Goal: Find specific page/section: Find specific page/section

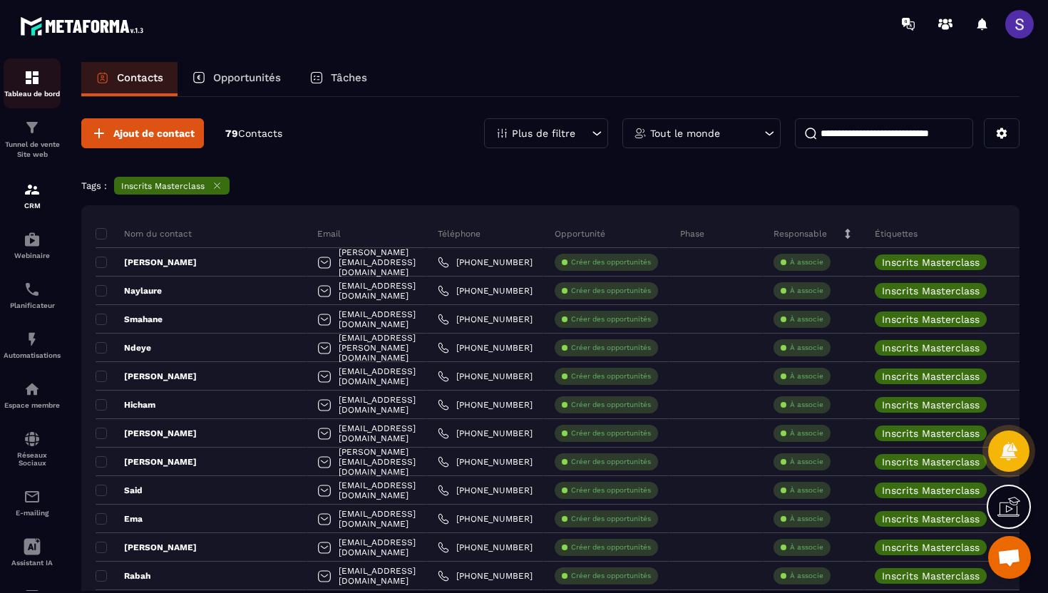
click at [26, 92] on p "Tableau de bord" at bounding box center [32, 94] width 57 height 8
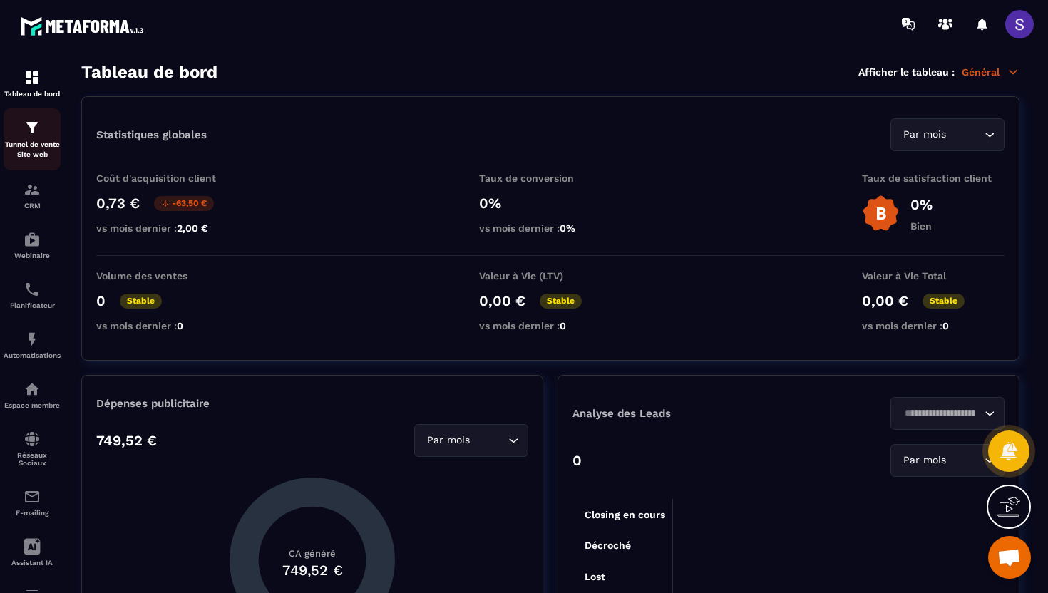
click at [31, 149] on p "Tunnel de vente Site web" at bounding box center [32, 150] width 57 height 20
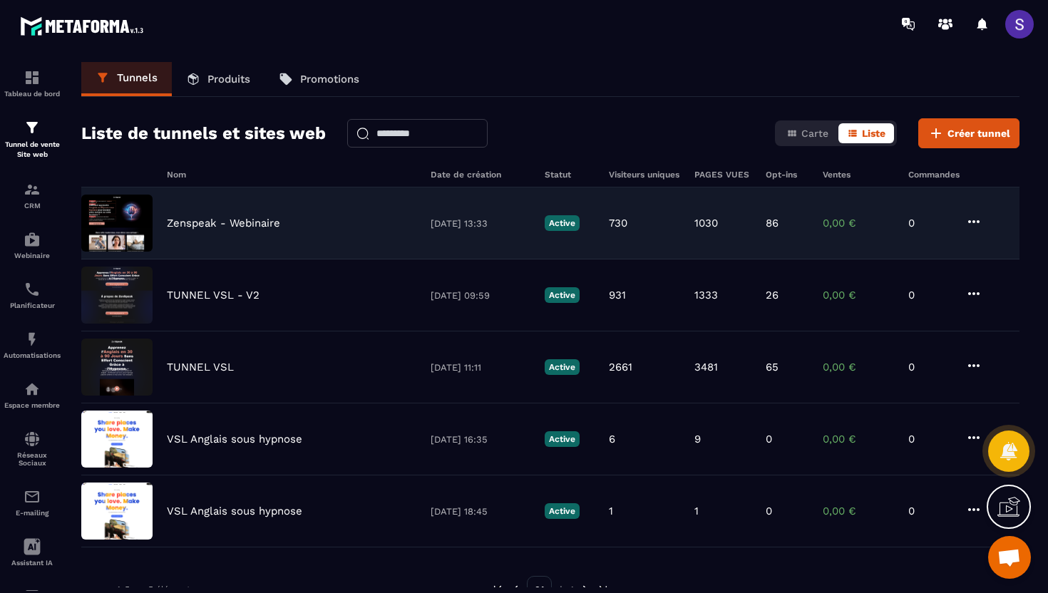
click at [708, 219] on p "1030" at bounding box center [706, 223] width 24 height 13
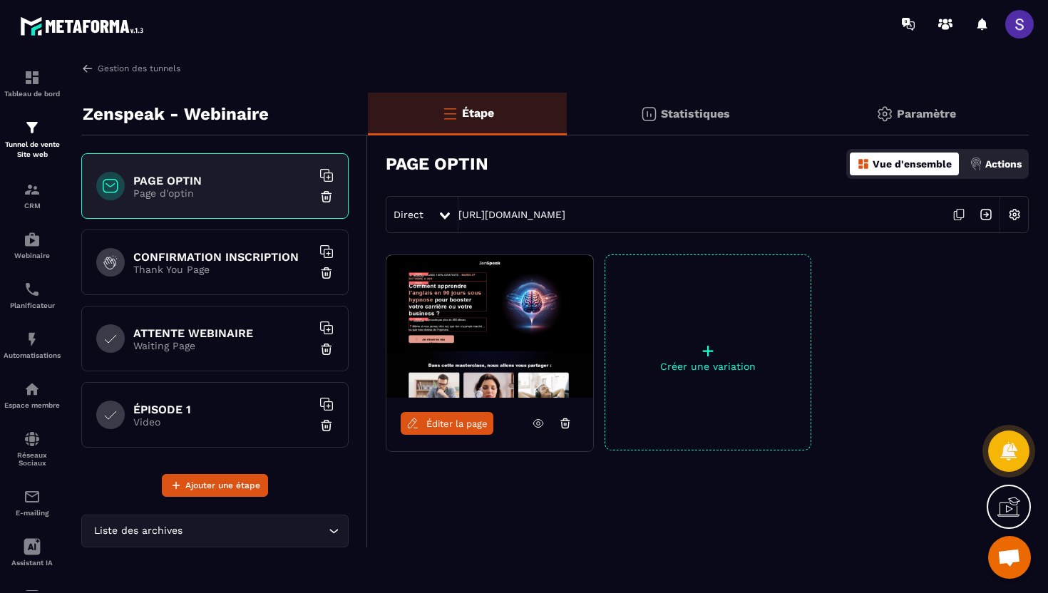
click at [686, 113] on p "Statistiques" at bounding box center [695, 114] width 69 height 14
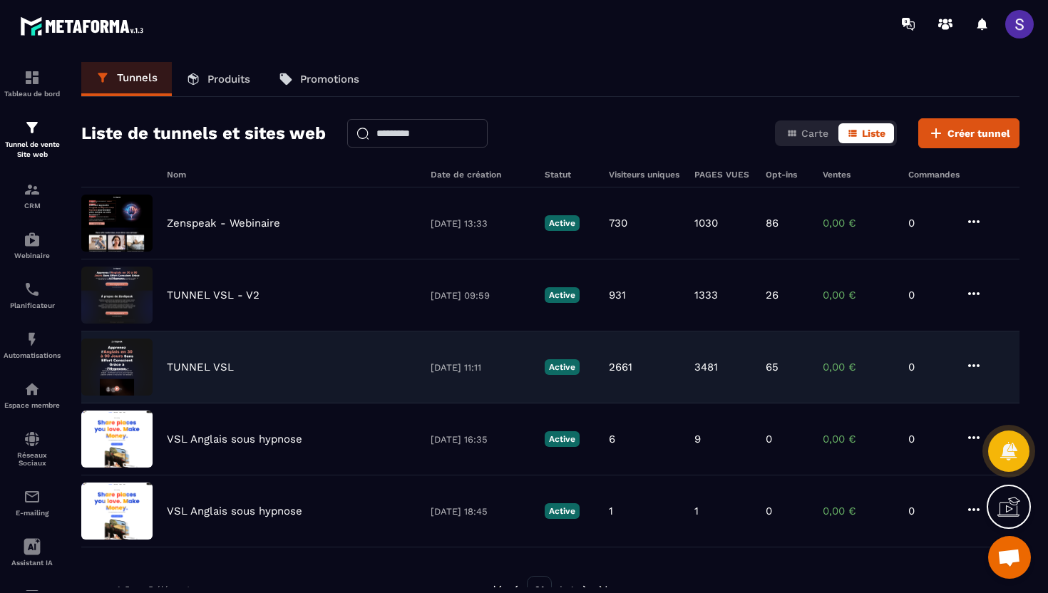
click at [272, 360] on div "TUNNEL VSL 15/07/2025 11:11 Active 2661 3481 65 0,00 € 0" at bounding box center [550, 367] width 938 height 72
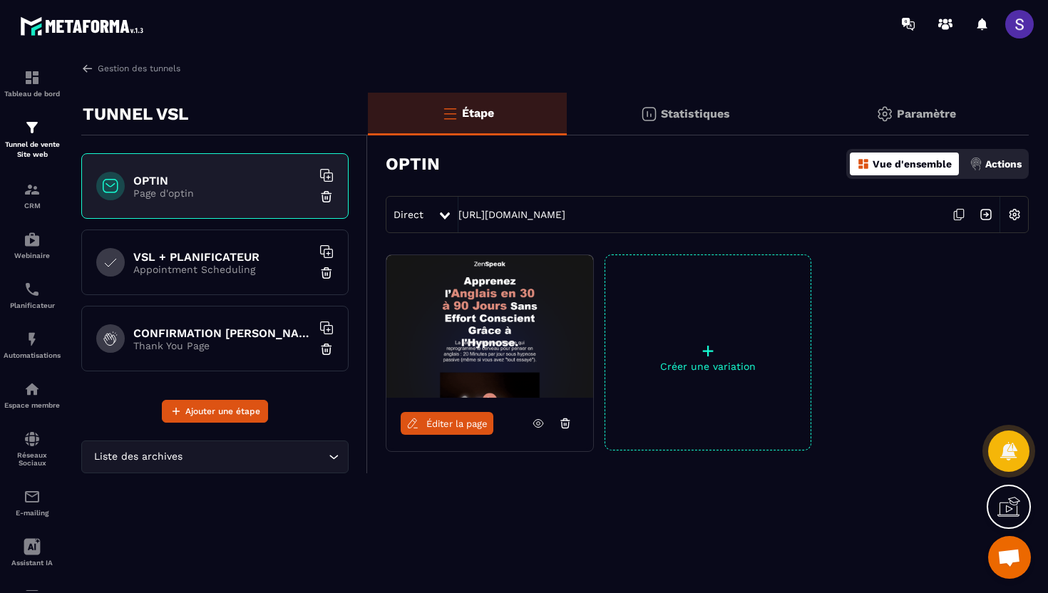
click at [646, 109] on img at bounding box center [648, 113] width 17 height 17
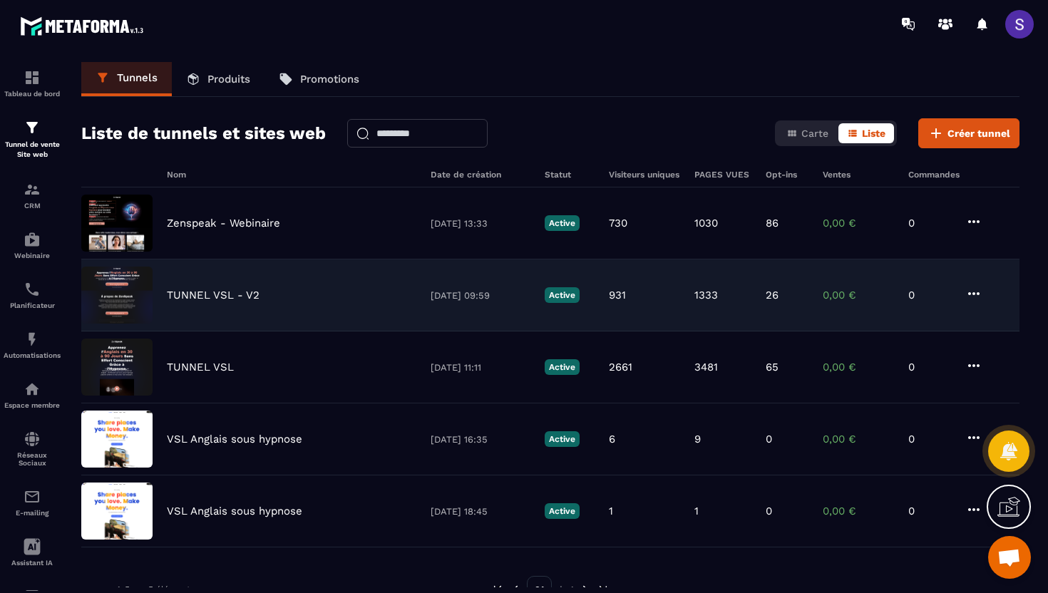
click at [381, 282] on div "TUNNEL VSL - V2 26/09/2025 09:59 Active 931 1333 26 0,00 € 0" at bounding box center [550, 295] width 938 height 72
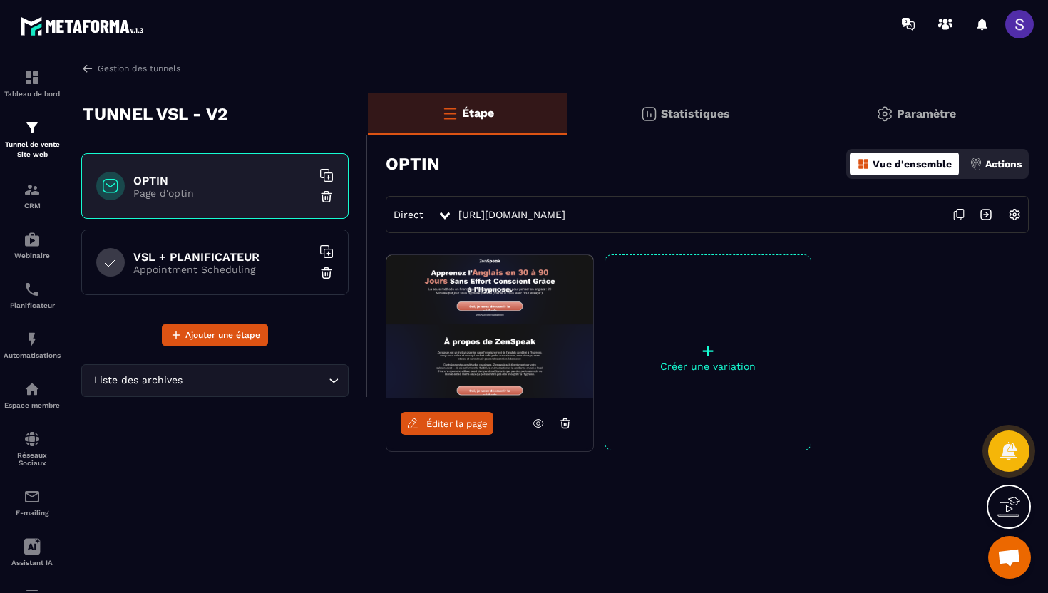
click at [688, 112] on p "Statistiques" at bounding box center [695, 114] width 69 height 14
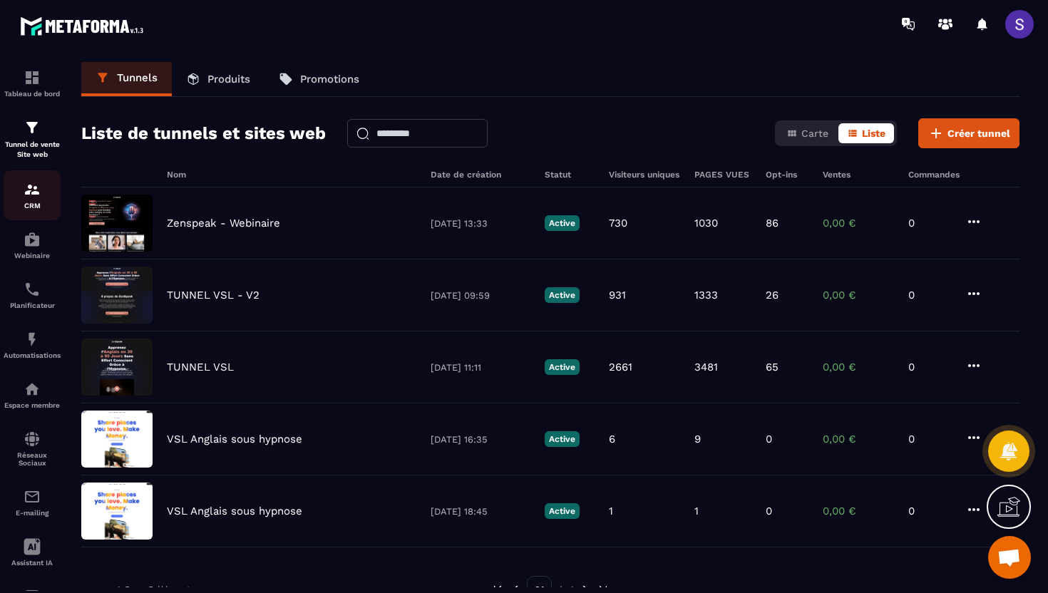
click at [38, 207] on p "CRM" at bounding box center [32, 206] width 57 height 8
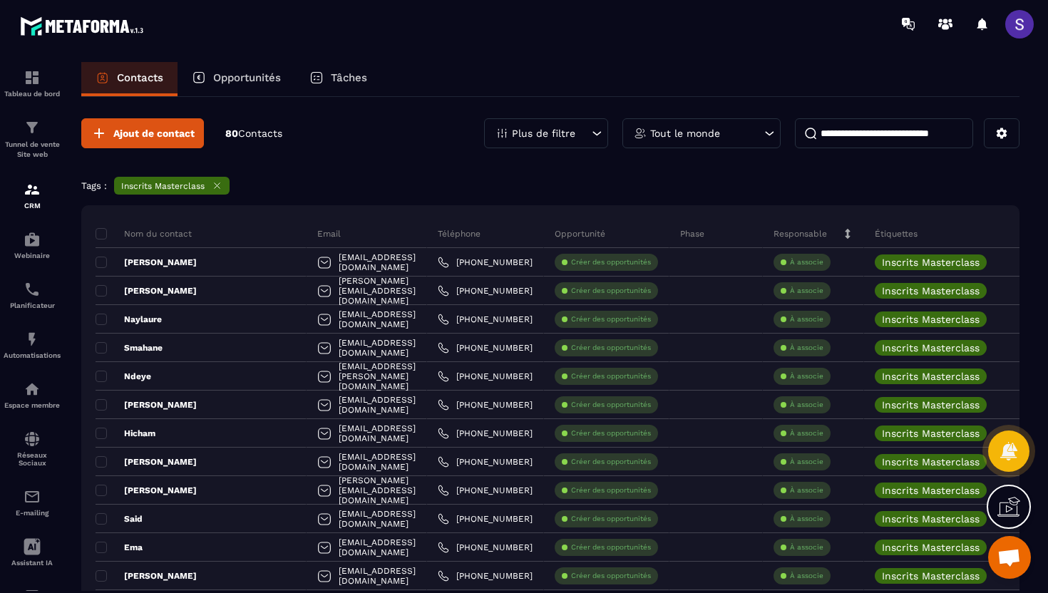
click at [586, 133] on div "Plus de filtre" at bounding box center [546, 133] width 124 height 30
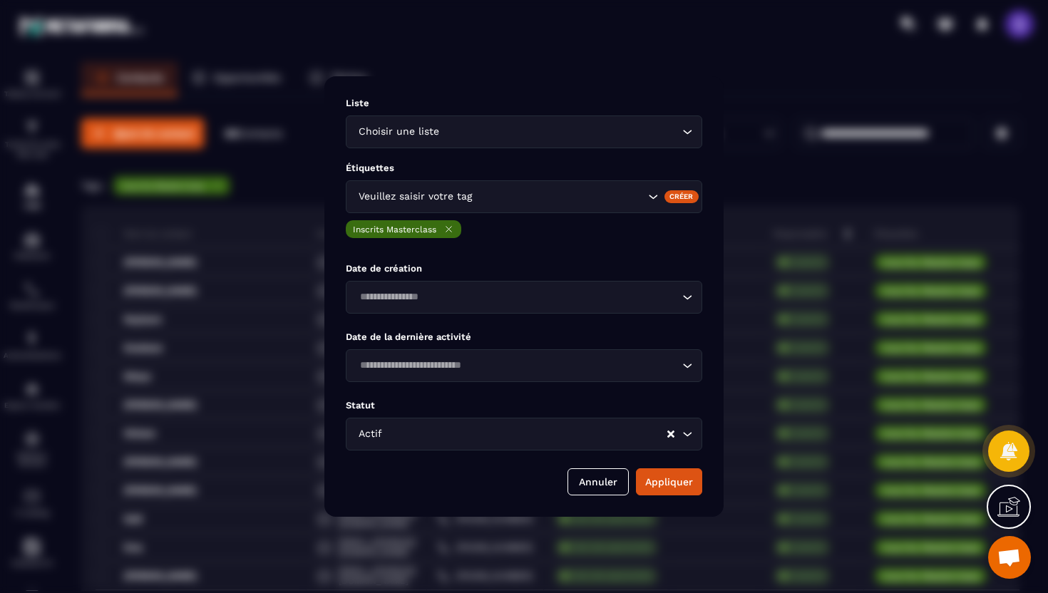
click at [449, 229] on icon "Modal window" at bounding box center [449, 230] width 6 height 6
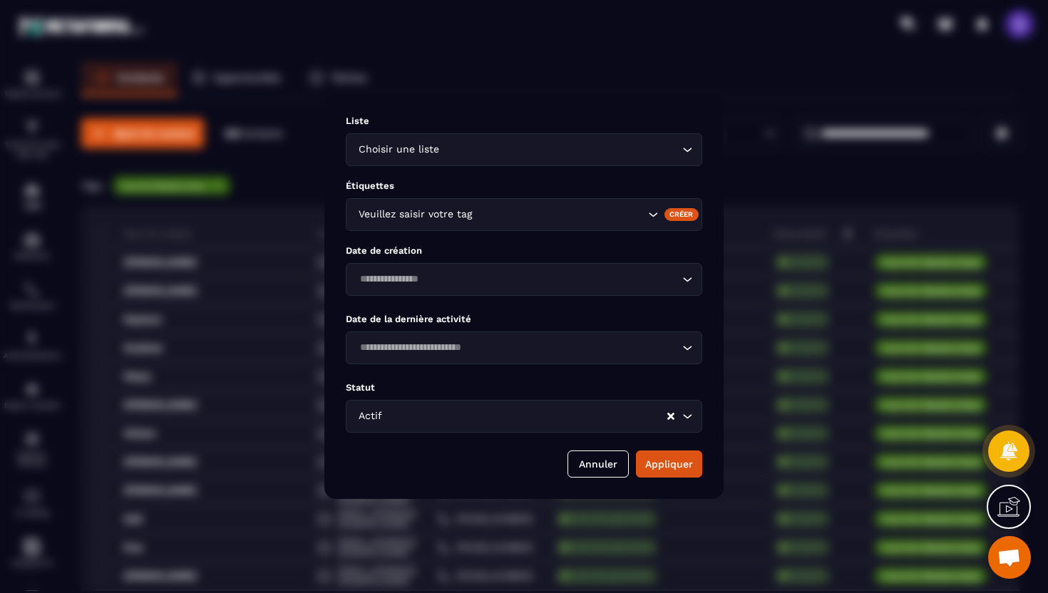
click at [450, 213] on div "Veuillez saisir votre tag" at bounding box center [499, 215] width 292 height 16
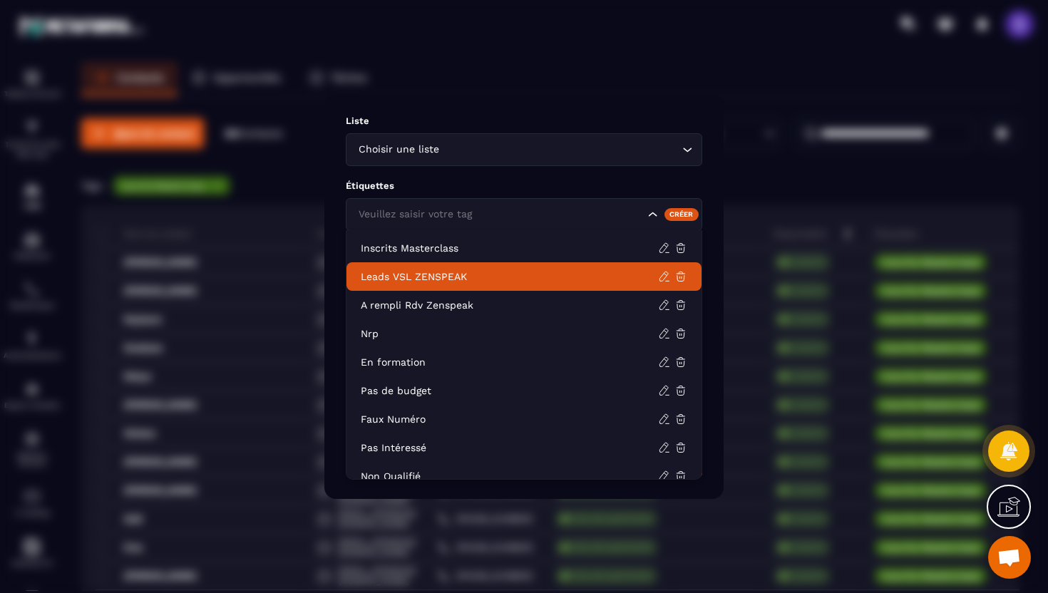
click at [423, 276] on p "Leads VSL ZENSPEAK" at bounding box center [509, 276] width 297 height 14
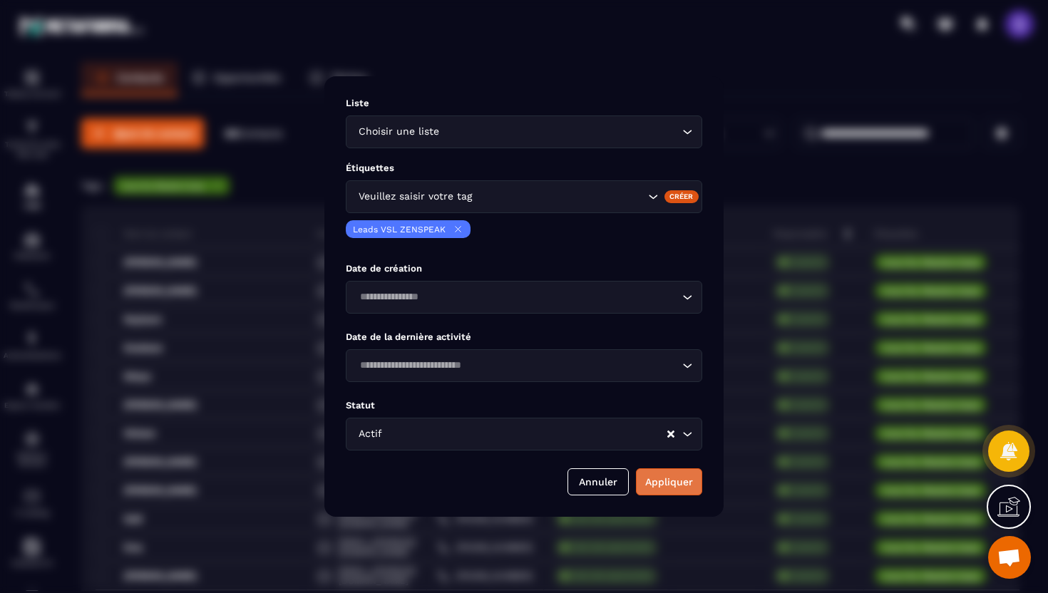
click at [671, 490] on button "Appliquer" at bounding box center [669, 481] width 66 height 27
